Goal: Task Accomplishment & Management: Complete application form

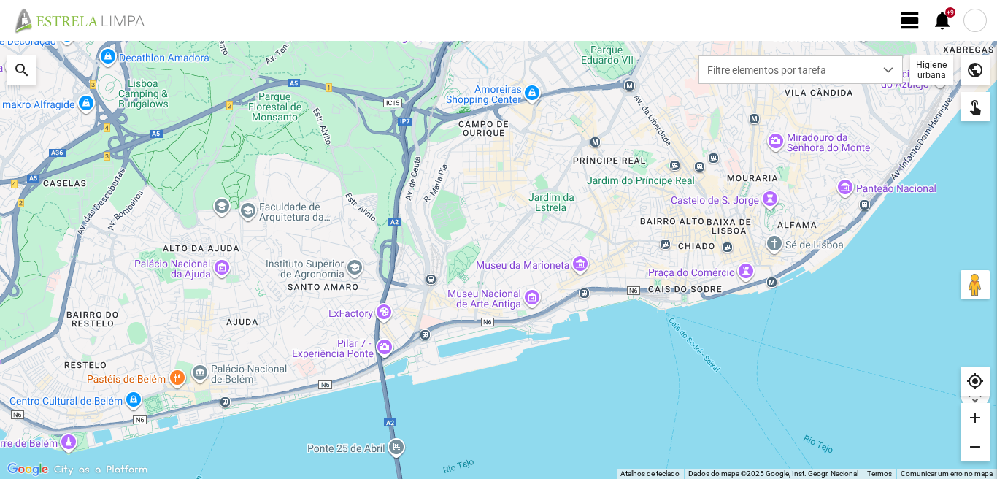
click at [911, 19] on span "view_day" at bounding box center [910, 20] width 22 height 22
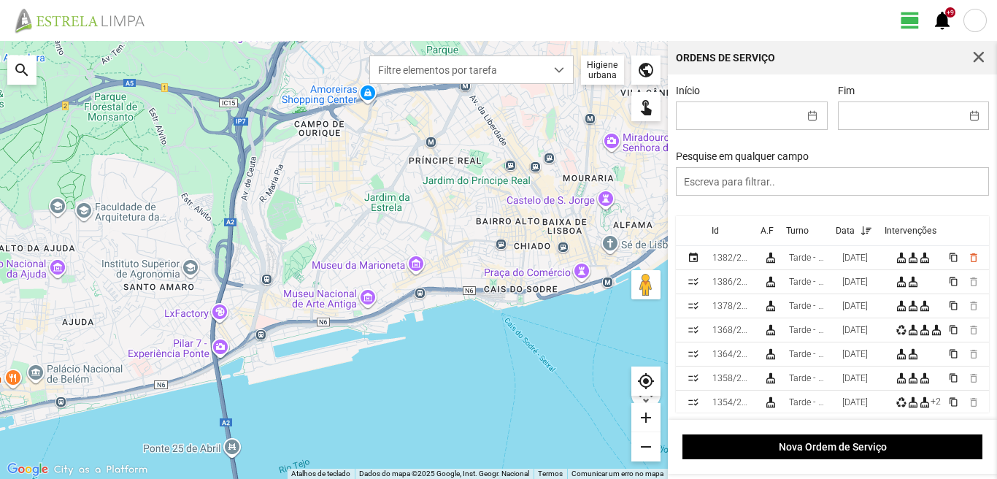
scroll to position [3, 0]
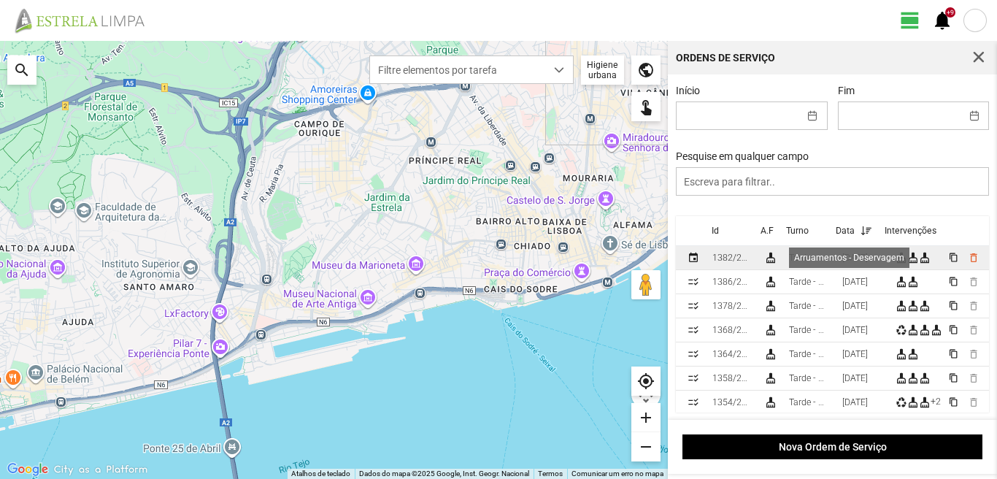
click at [918, 255] on div "cleaning_services" at bounding box center [913, 258] width 12 height 12
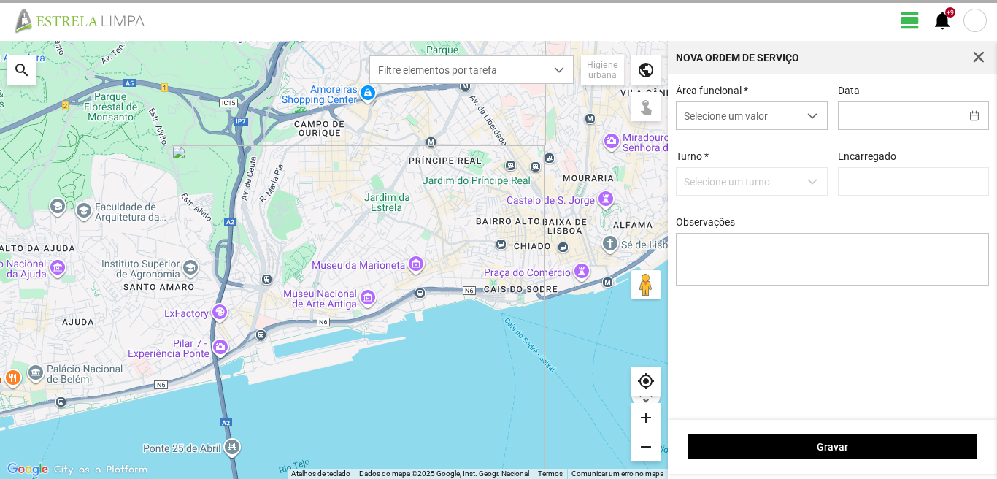
type input "[DATE]"
type input "[PERSON_NAME]"
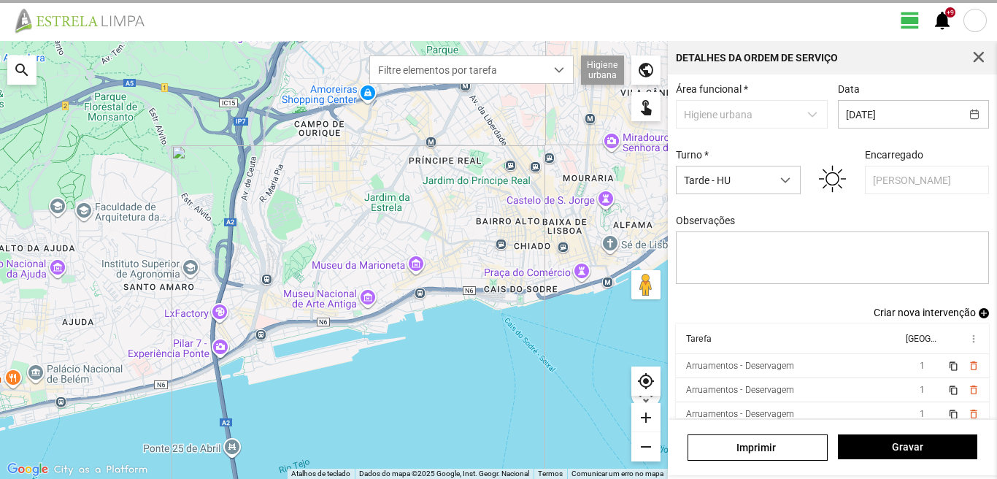
scroll to position [80, 0]
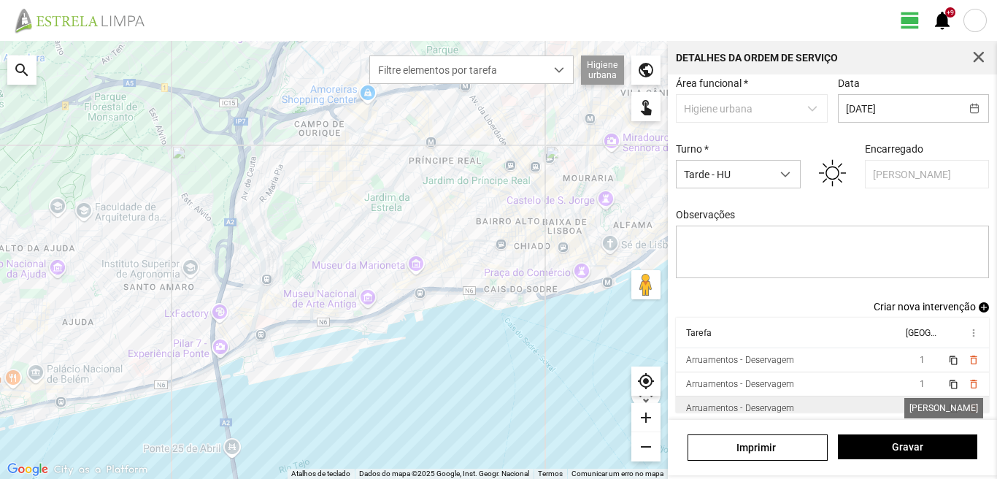
click at [920, 407] on span "1" at bounding box center [922, 408] width 5 height 10
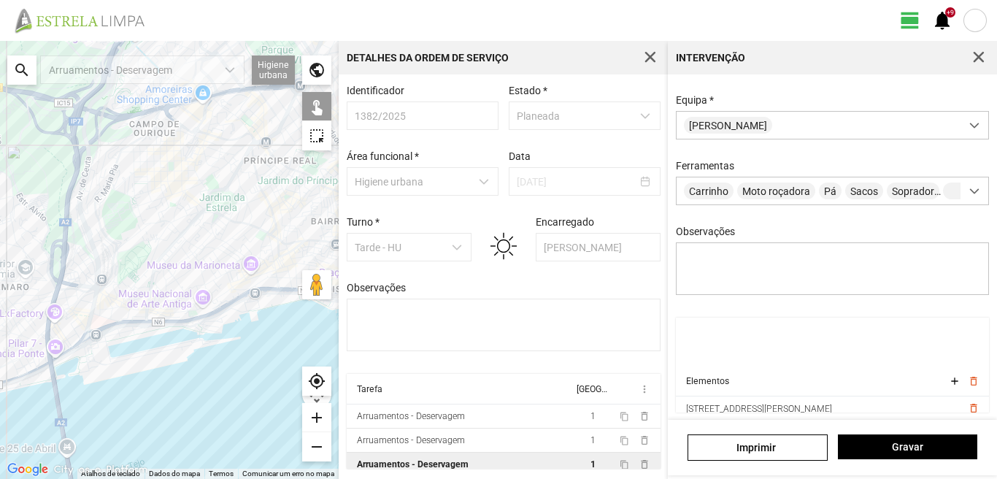
scroll to position [80, 0]
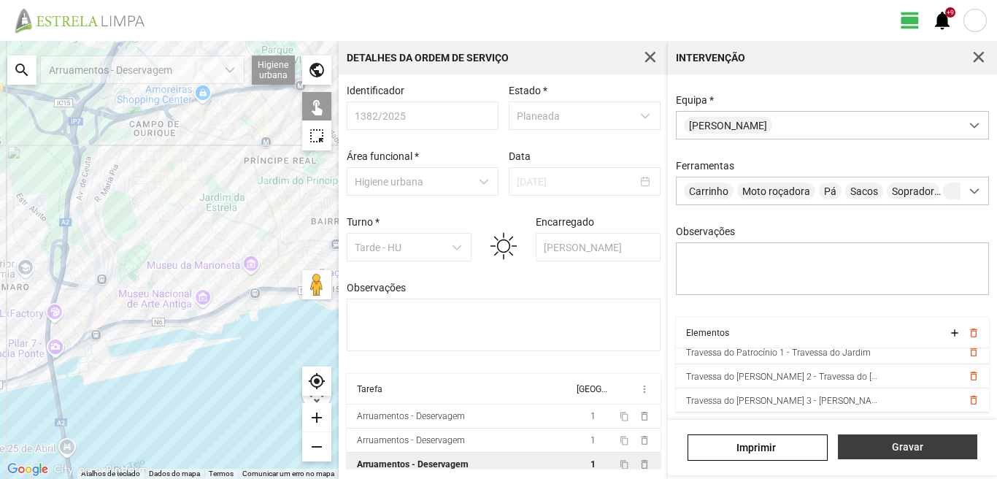
click at [903, 455] on button "Gravar" at bounding box center [907, 446] width 139 height 25
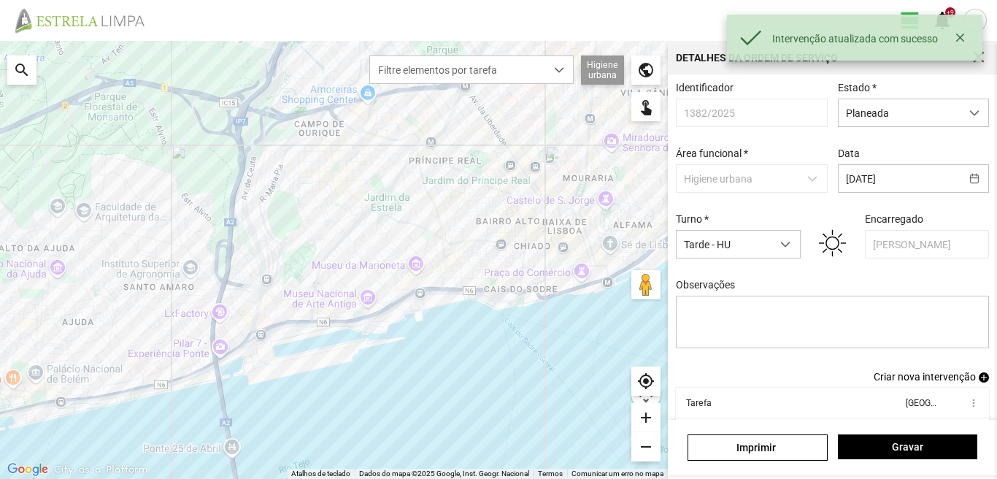
scroll to position [80, 0]
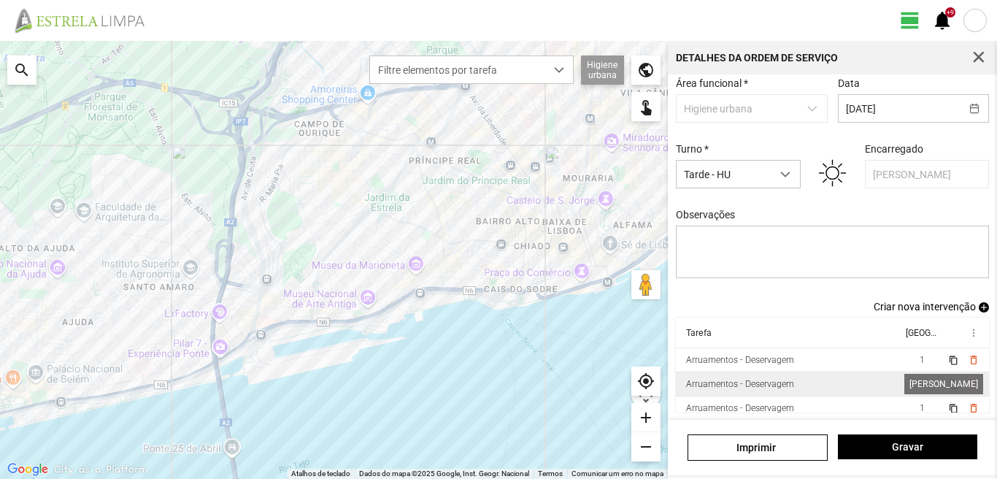
click at [920, 382] on span "1" at bounding box center [922, 384] width 5 height 10
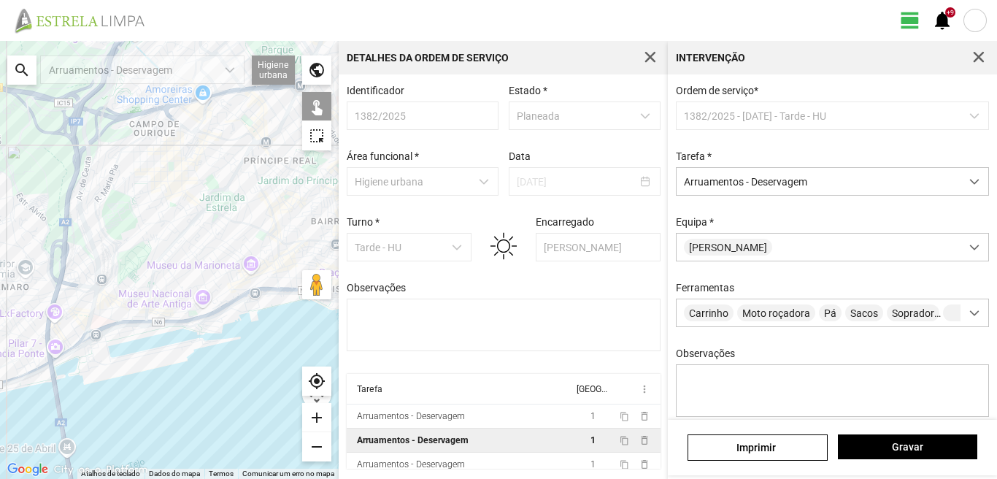
scroll to position [129, 0]
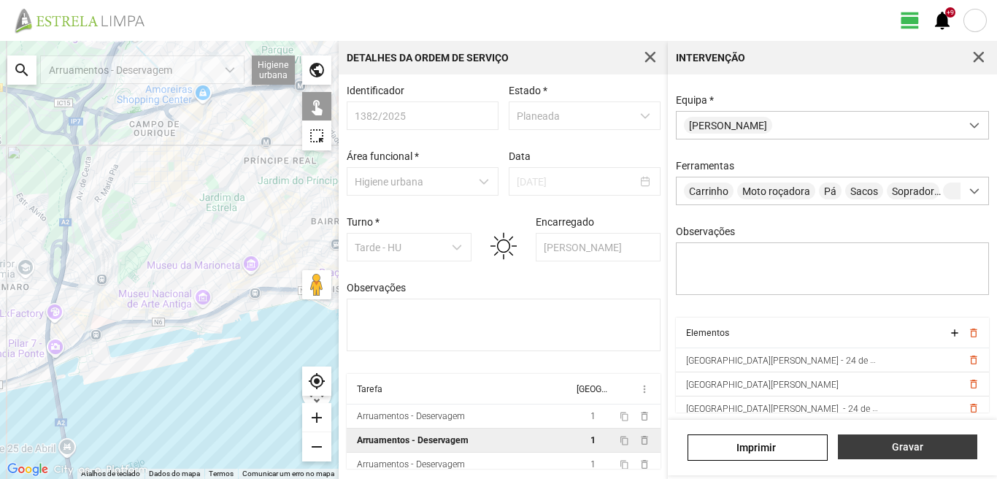
click at [912, 453] on span "Gravar" at bounding box center [907, 447] width 124 height 12
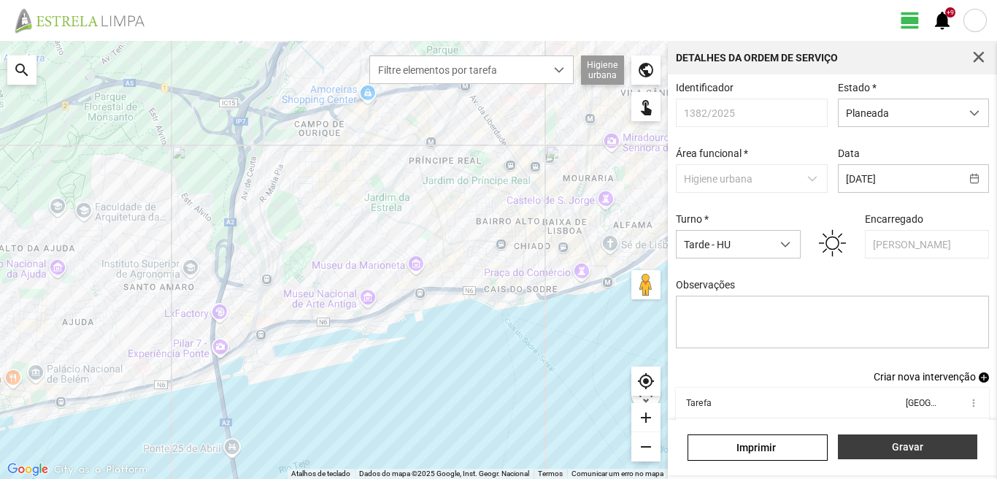
click at [911, 453] on span "Gravar" at bounding box center [907, 447] width 124 height 12
